Goal: Task Accomplishment & Management: Manage account settings

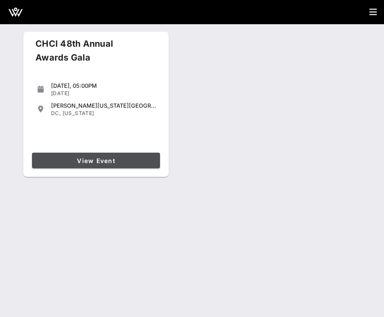
click at [93, 164] on span "View Event" at bounding box center [95, 160] width 121 height 7
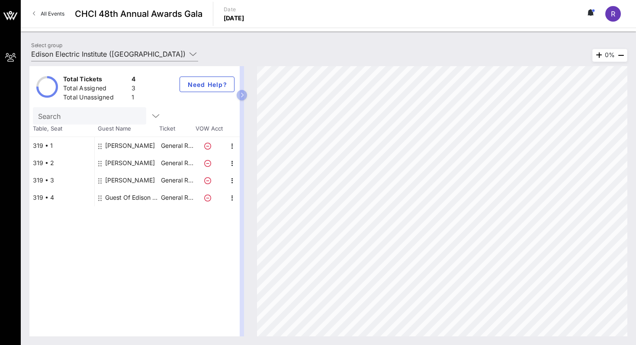
click at [120, 181] on div "[PERSON_NAME]" at bounding box center [130, 180] width 50 height 17
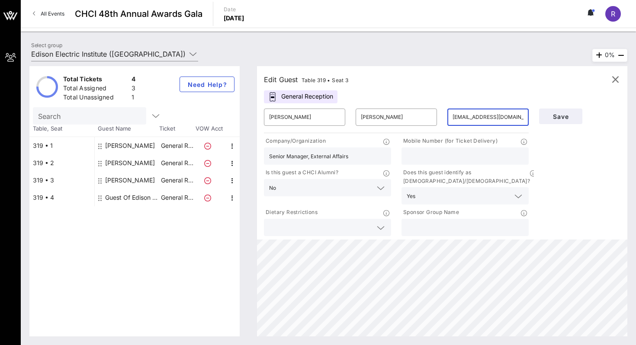
click at [384, 121] on input "dlorenzobotello@eei.org" at bounding box center [488, 117] width 71 height 14
click at [133, 58] on div "Total Tickets 4 Total Assigned 3 Total Unassigned 1 Need Help? Search Table, Se…" at bounding box center [328, 202] width 615 height 288
click at [132, 55] on input "Edison Electric Institute ([GEOGRAPHIC_DATA]) [[PERSON_NAME], [EMAIL_ADDRESS][D…" at bounding box center [108, 54] width 155 height 14
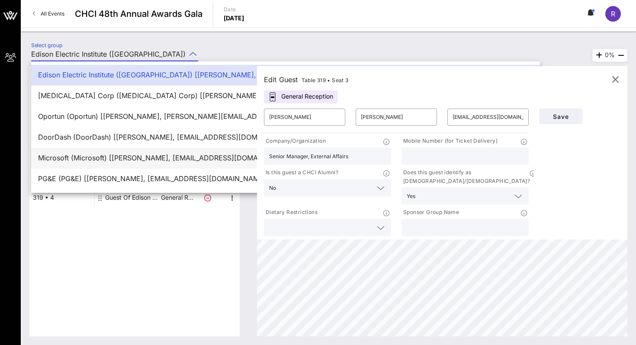
scroll to position [21, 0]
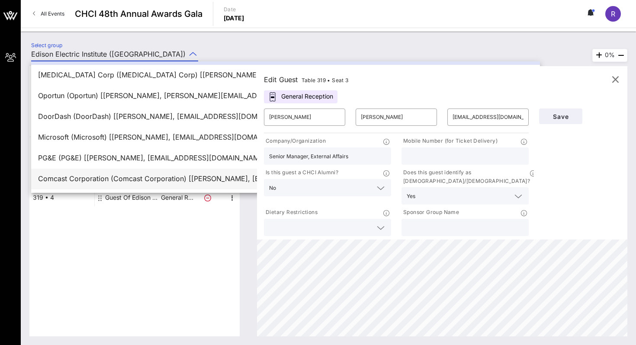
click at [89, 183] on div "Comcast Corporation (Comcast Corporation) [[PERSON_NAME], [EMAIL_ADDRESS][DOMAI…" at bounding box center [285, 179] width 495 height 19
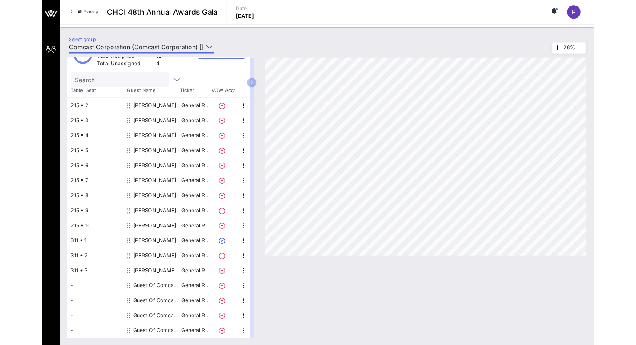
scroll to position [77, 0]
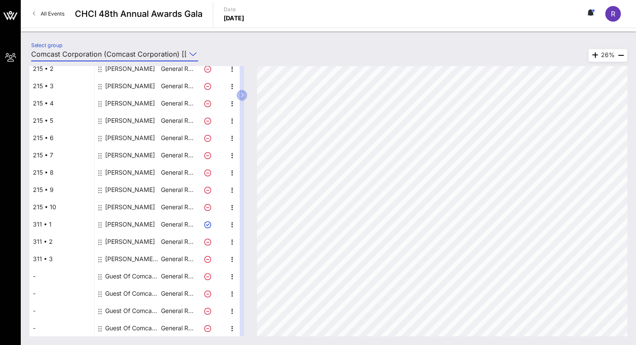
click at [165, 52] on input "Comcast Corporation (Comcast Corporation) [[PERSON_NAME], [EMAIL_ADDRESS][DOMAI…" at bounding box center [108, 54] width 155 height 14
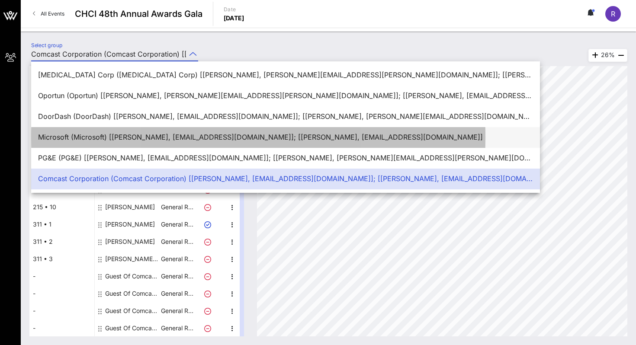
click at [145, 138] on div "Microsoft (Microsoft) [[PERSON_NAME], [EMAIL_ADDRESS][DOMAIN_NAME]]; [[PERSON_N…" at bounding box center [285, 137] width 495 height 8
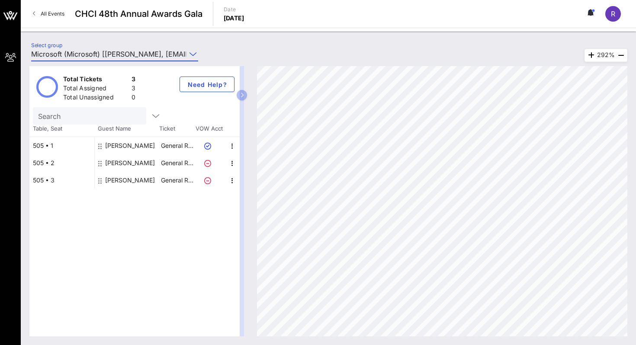
click at [159, 53] on input "Microsoft (Microsoft) [[PERSON_NAME], [EMAIL_ADDRESS][DOMAIN_NAME]]; [[PERSON_N…" at bounding box center [108, 54] width 155 height 14
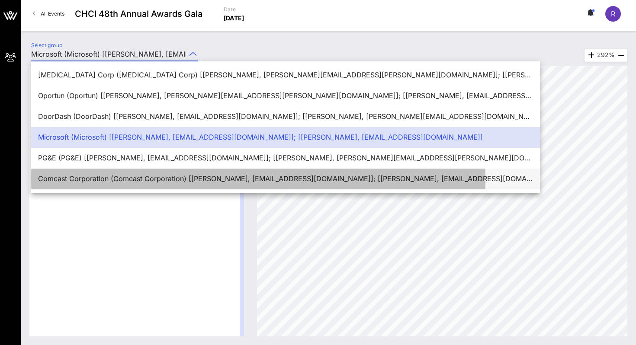
click at [128, 175] on div "Comcast Corporation (Comcast Corporation) [[PERSON_NAME], [EMAIL_ADDRESS][DOMAI…" at bounding box center [285, 179] width 495 height 8
type input "Comcast Corporation (Comcast Corporation) [[PERSON_NAME], [EMAIL_ADDRESS][DOMAI…"
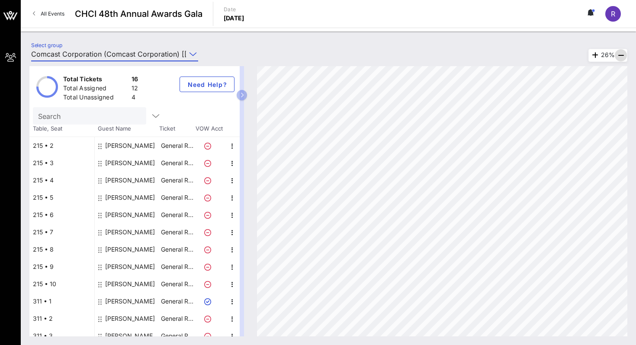
click at [384, 52] on icon "button" at bounding box center [621, 55] width 10 height 10
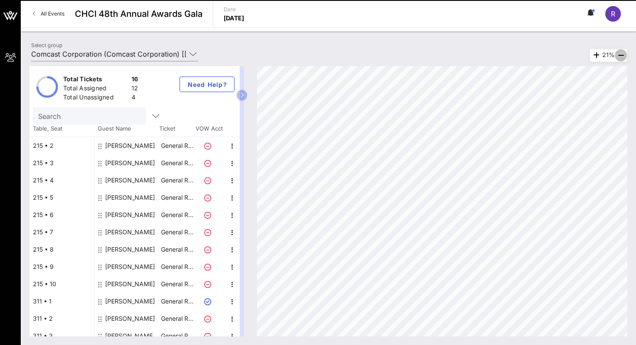
click at [384, 52] on icon "button" at bounding box center [621, 55] width 10 height 10
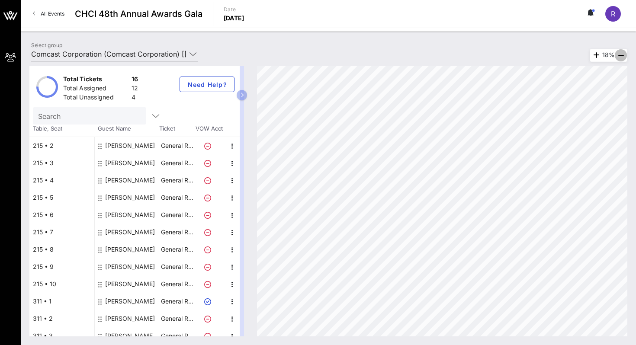
click at [384, 53] on icon "button" at bounding box center [621, 55] width 10 height 10
click at [384, 55] on icon "button" at bounding box center [596, 55] width 10 height 10
click at [384, 55] on icon "button" at bounding box center [595, 55] width 10 height 10
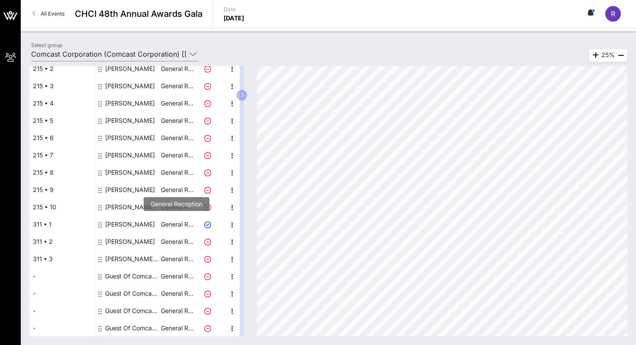
scroll to position [0, 0]
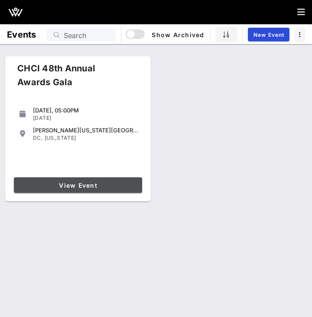
click at [111, 193] on link "View Event" at bounding box center [78, 185] width 128 height 16
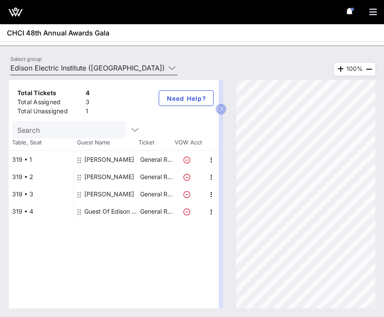
click at [117, 69] on input "Edison Electric Institute ([GEOGRAPHIC_DATA]) [[PERSON_NAME], [EMAIL_ADDRESS][D…" at bounding box center [87, 68] width 155 height 14
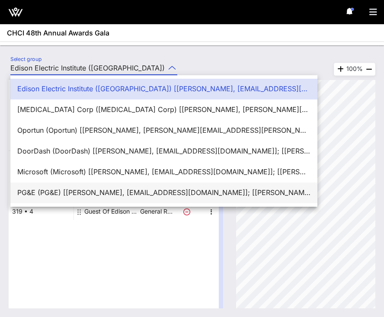
scroll to position [21, 0]
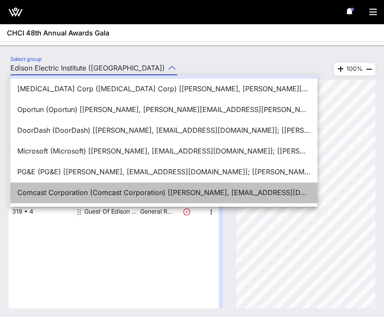
click at [95, 196] on div "Comcast Corporation (Comcast Corporation) [[PERSON_NAME], [EMAIL_ADDRESS][DOMAI…" at bounding box center [163, 193] width 293 height 8
type input "Comcast Corporation (Comcast Corporation) [[PERSON_NAME], [EMAIL_ADDRESS][DOMAI…"
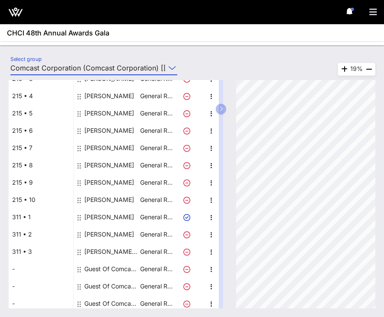
scroll to position [119, 0]
